Goal: Information Seeking & Learning: Check status

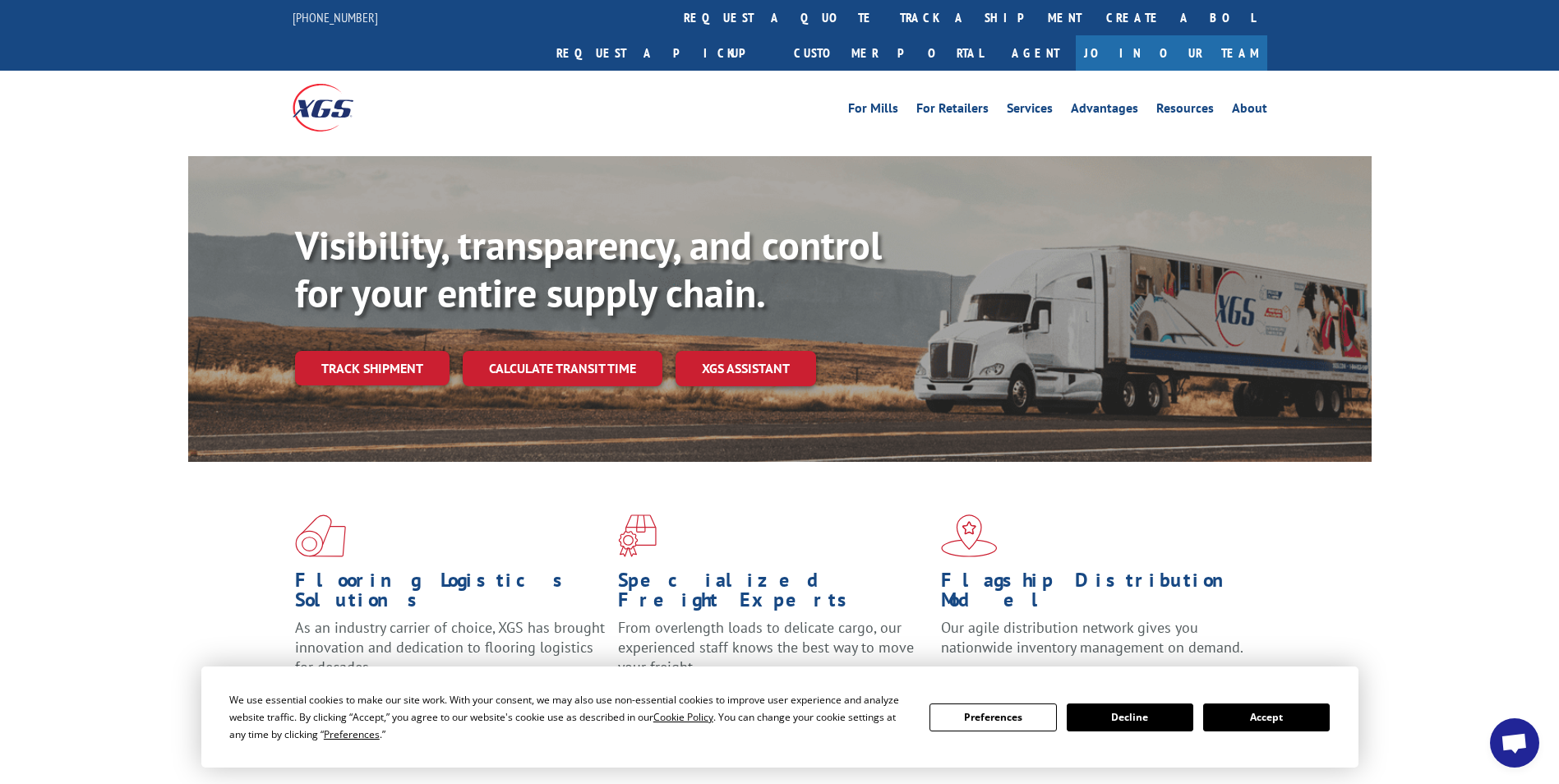
click at [1235, 712] on button "Accept" at bounding box center [1267, 717] width 127 height 28
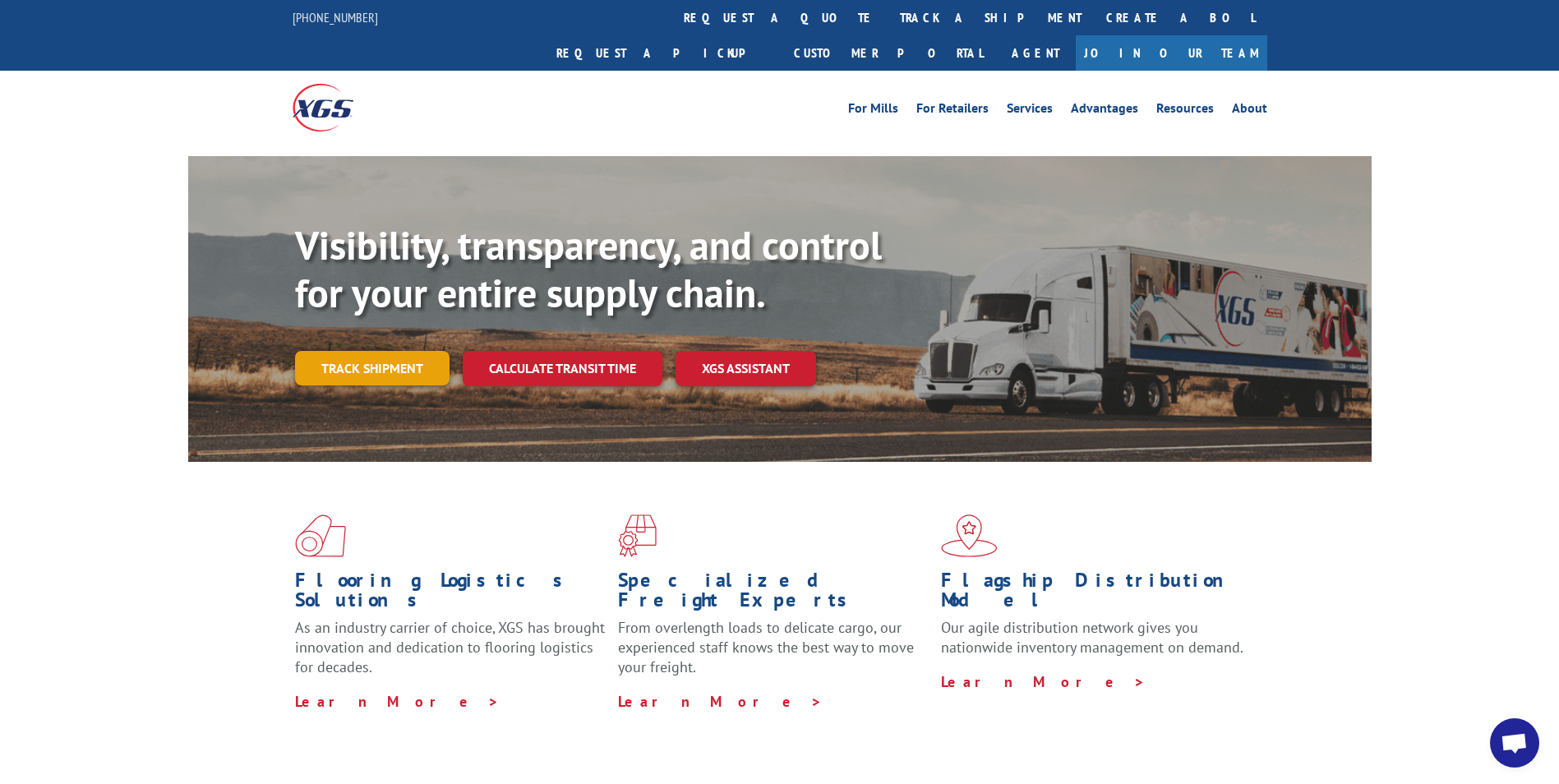
click at [401, 351] on link "Track shipment" at bounding box center [372, 369] width 154 height 35
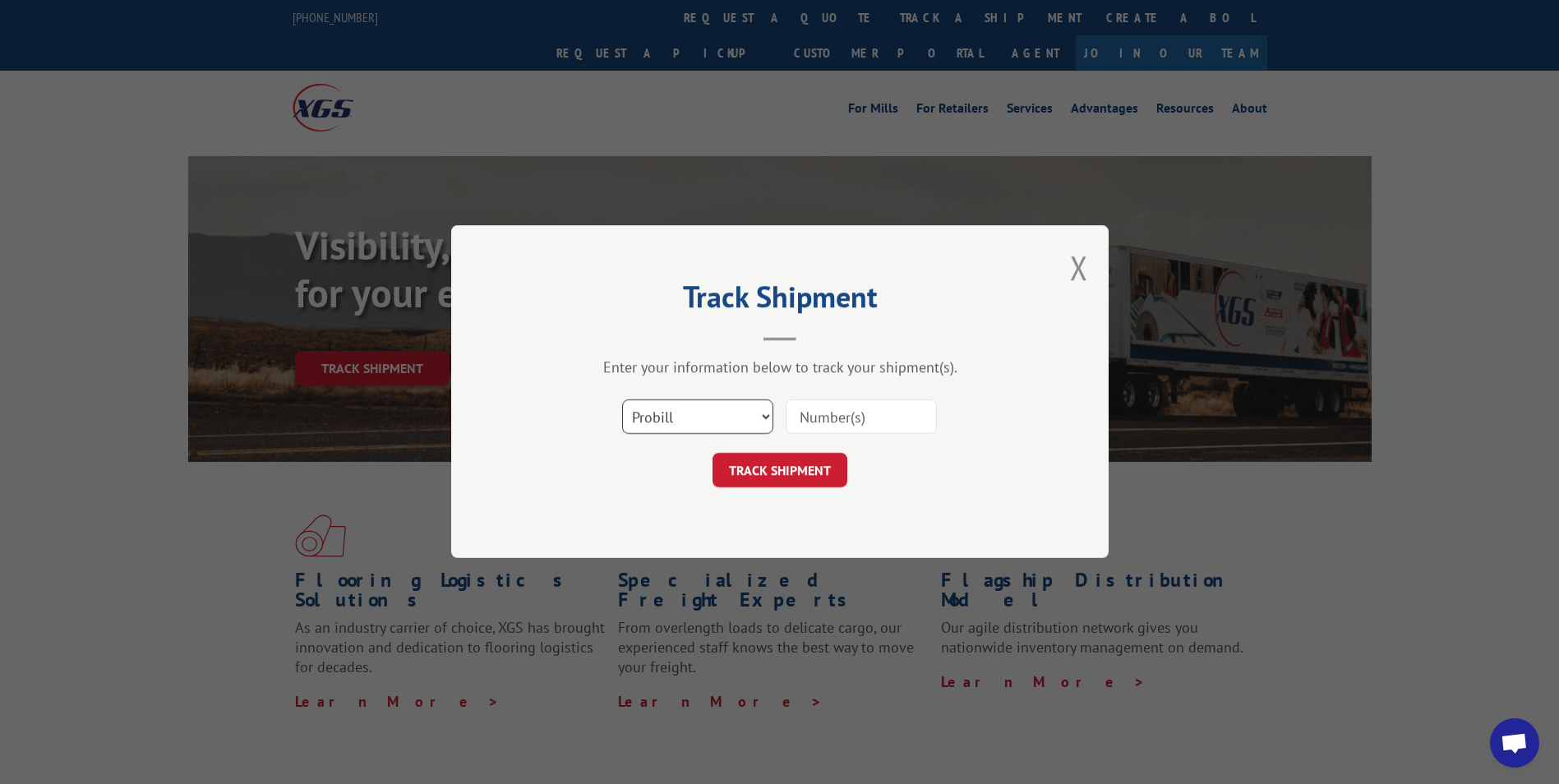
click at [762, 416] on select "Select category... Probill BOL PO" at bounding box center [698, 418] width 152 height 35
select select "bol"
click at [622, 401] on select "Select category... Probill BOL PO" at bounding box center [698, 418] width 152 height 35
click at [888, 416] on input at bounding box center [861, 418] width 152 height 35
type input "363602"
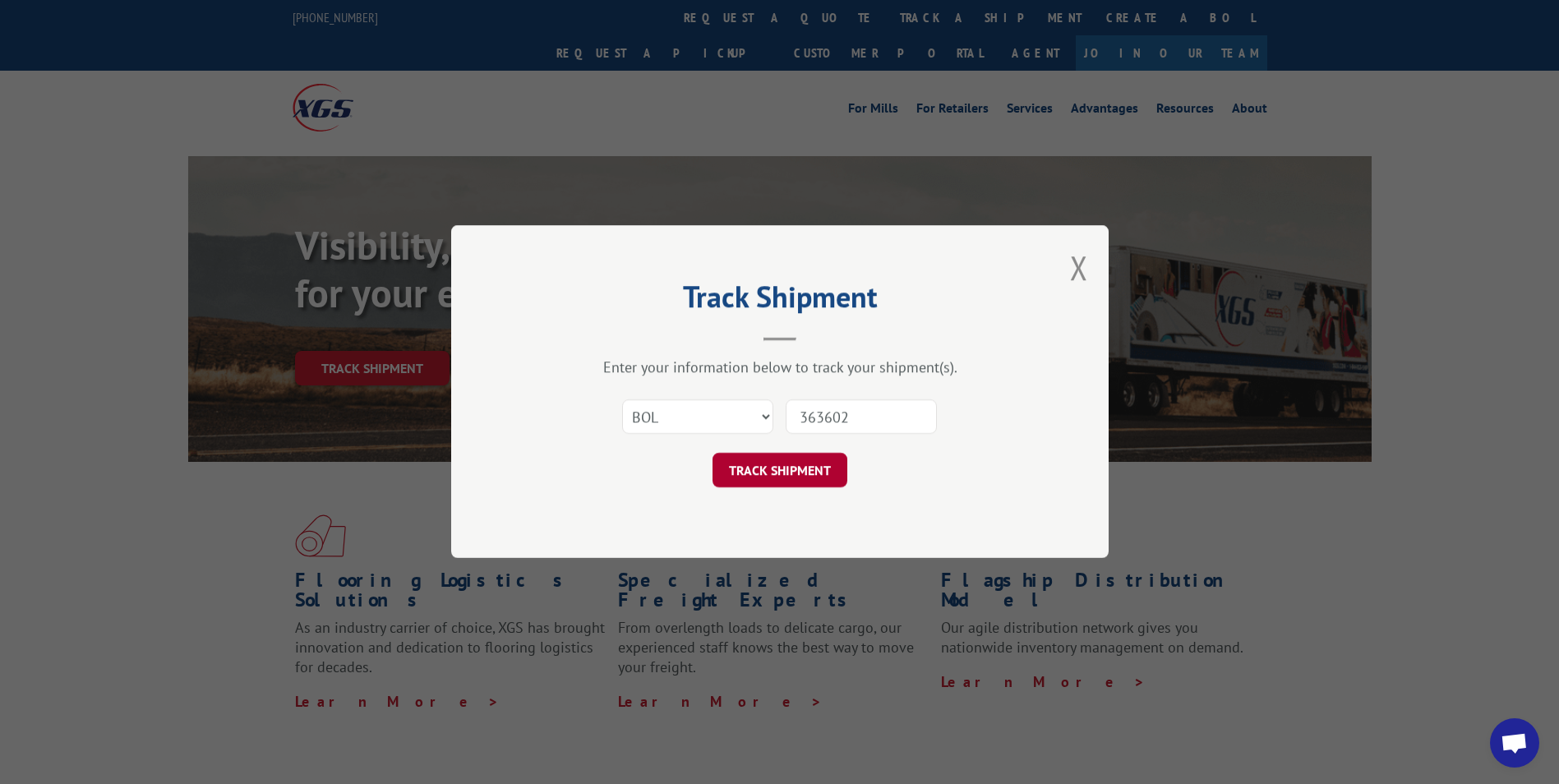
click at [790, 470] on button "TRACK SHIPMENT" at bounding box center [780, 472] width 135 height 35
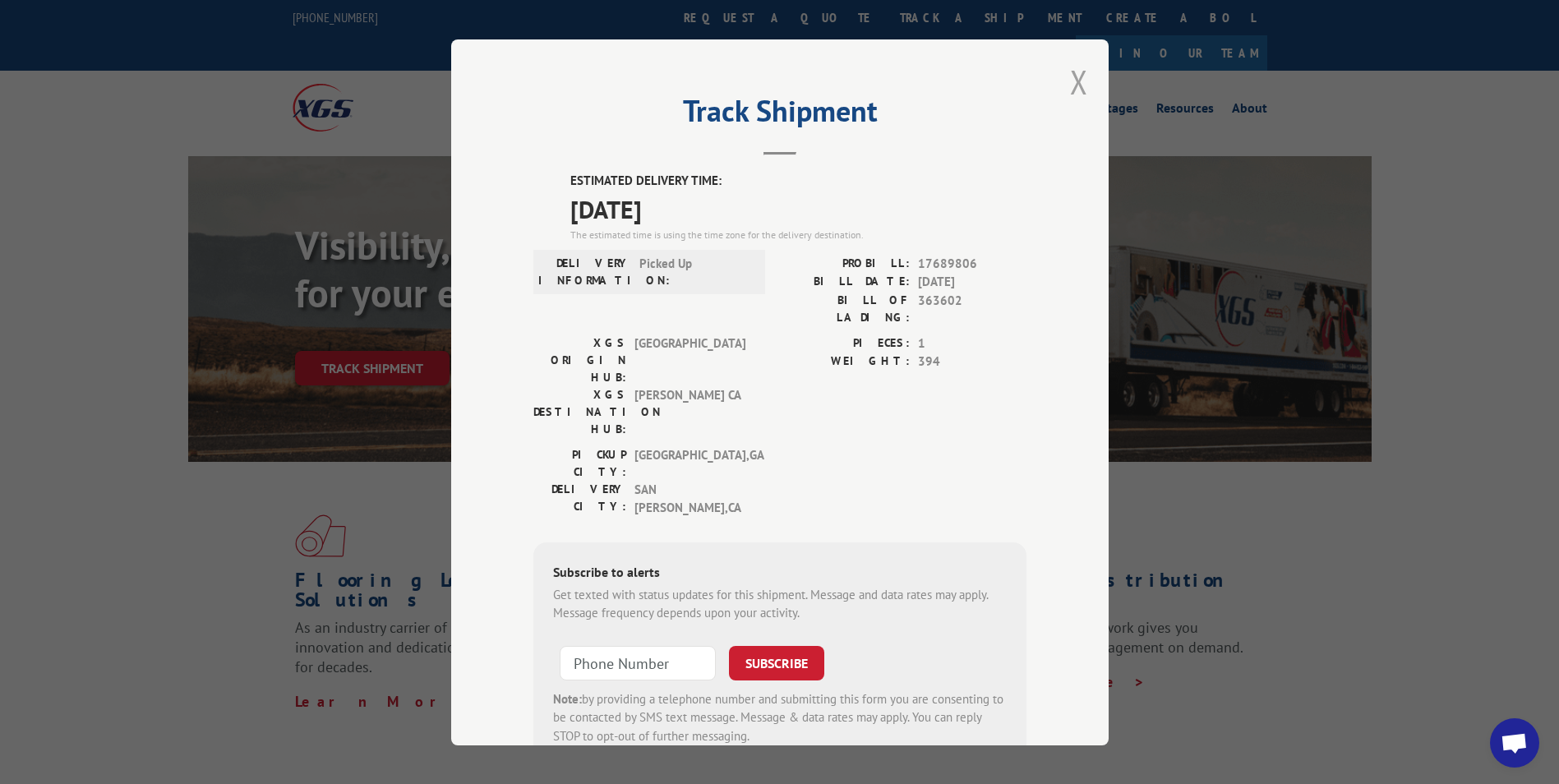
click at [1070, 74] on button "Close modal" at bounding box center [1079, 81] width 18 height 43
